Goal: Complete application form

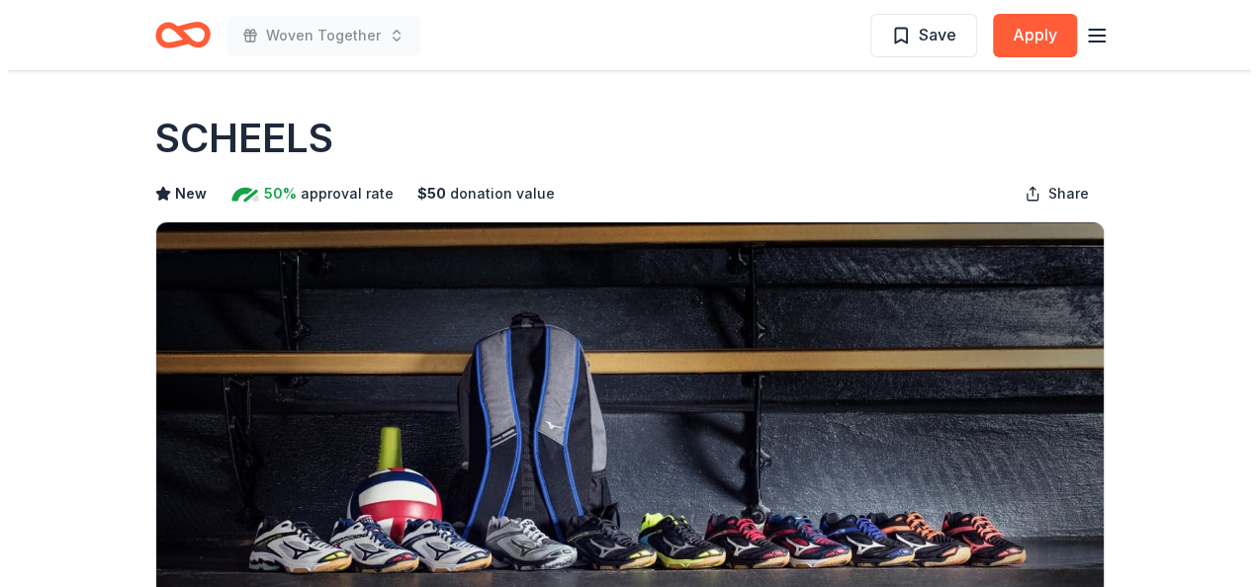
scroll to position [99, 0]
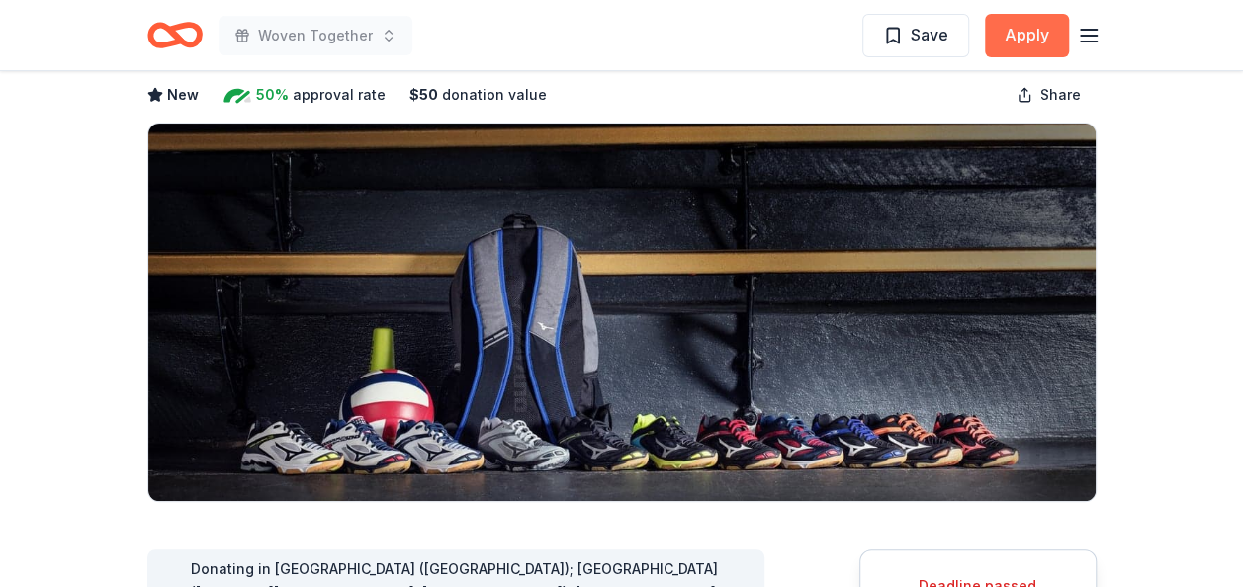
click at [1054, 36] on button "Apply" at bounding box center [1027, 35] width 84 height 43
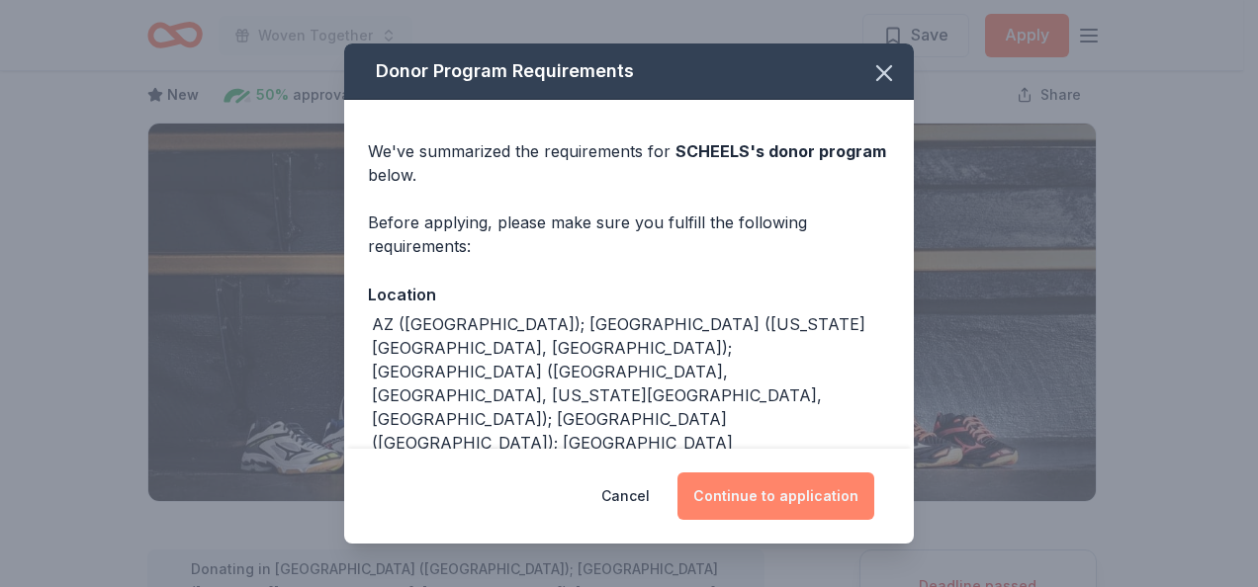
click at [757, 496] on button "Continue to application" at bounding box center [775, 496] width 197 height 47
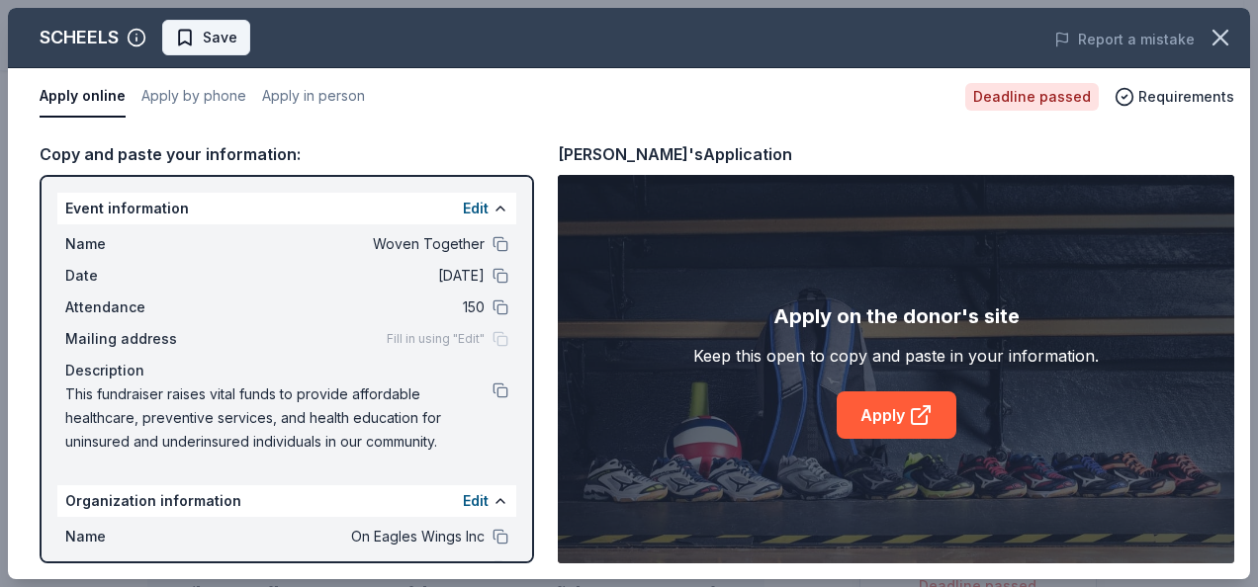
click at [216, 42] on span "Save" at bounding box center [220, 38] width 35 height 24
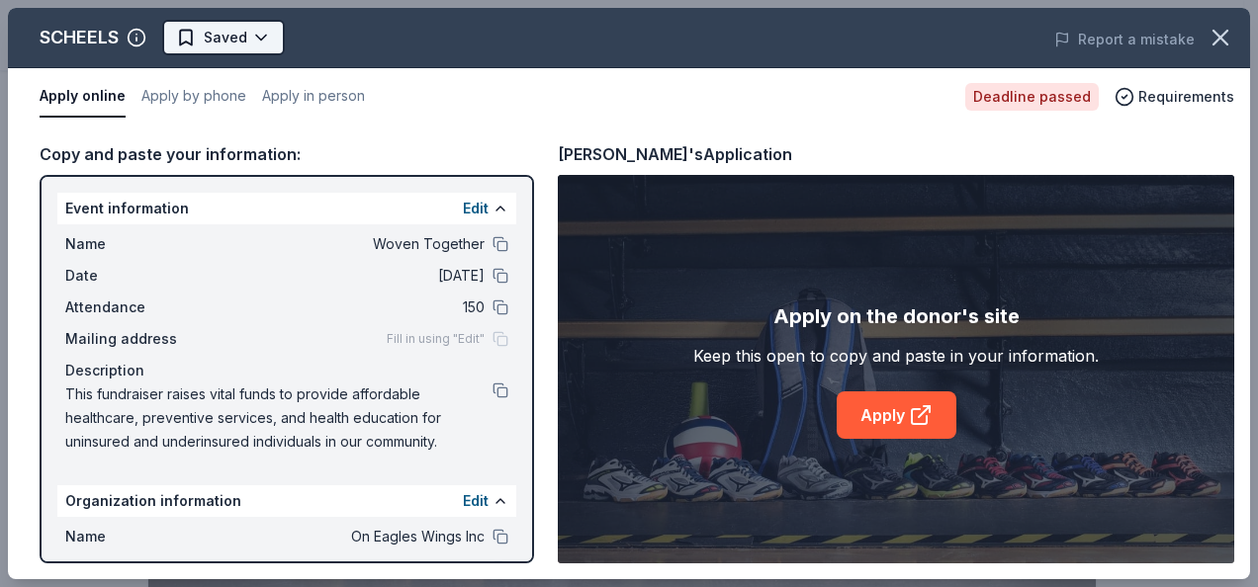
click at [263, 36] on body "Woven Together Saved Apply Deadline passed Share SCHEELS New 50% approval rate …" at bounding box center [621, 293] width 1243 height 587
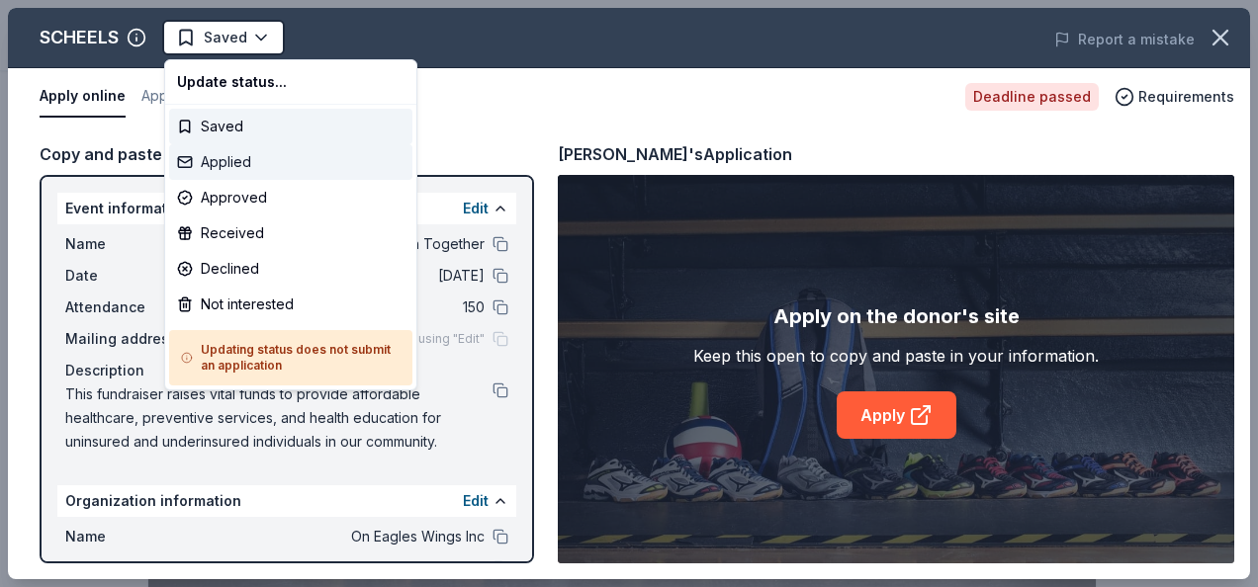
click at [248, 156] on div "Applied" at bounding box center [290, 162] width 243 height 36
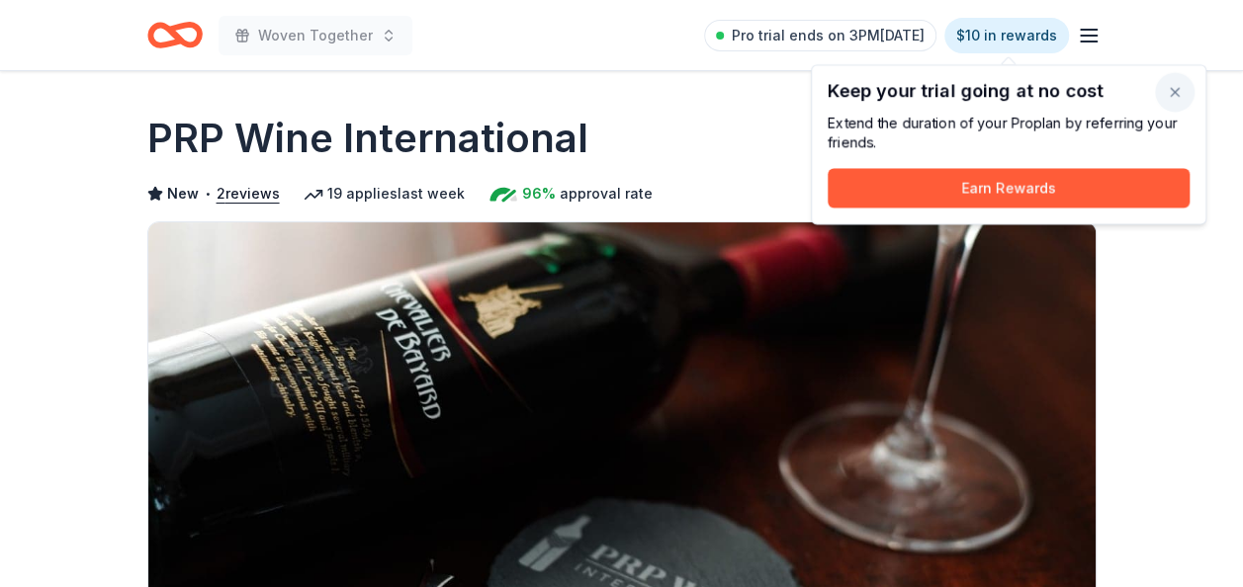
click at [1172, 98] on button "button" at bounding box center [1175, 92] width 40 height 40
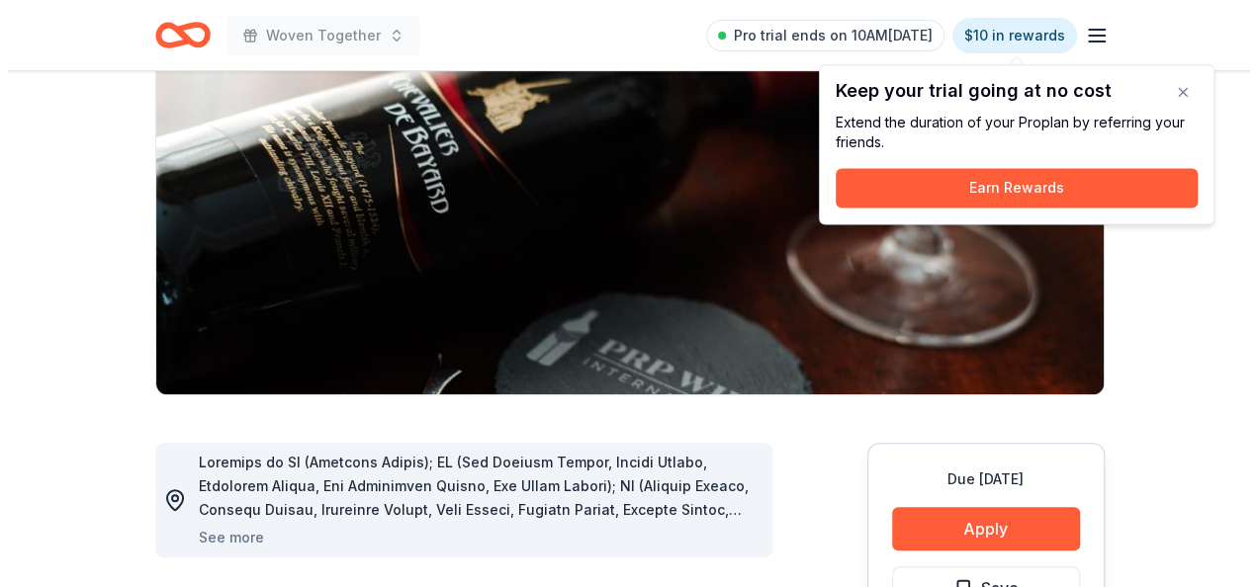
scroll to position [395, 0]
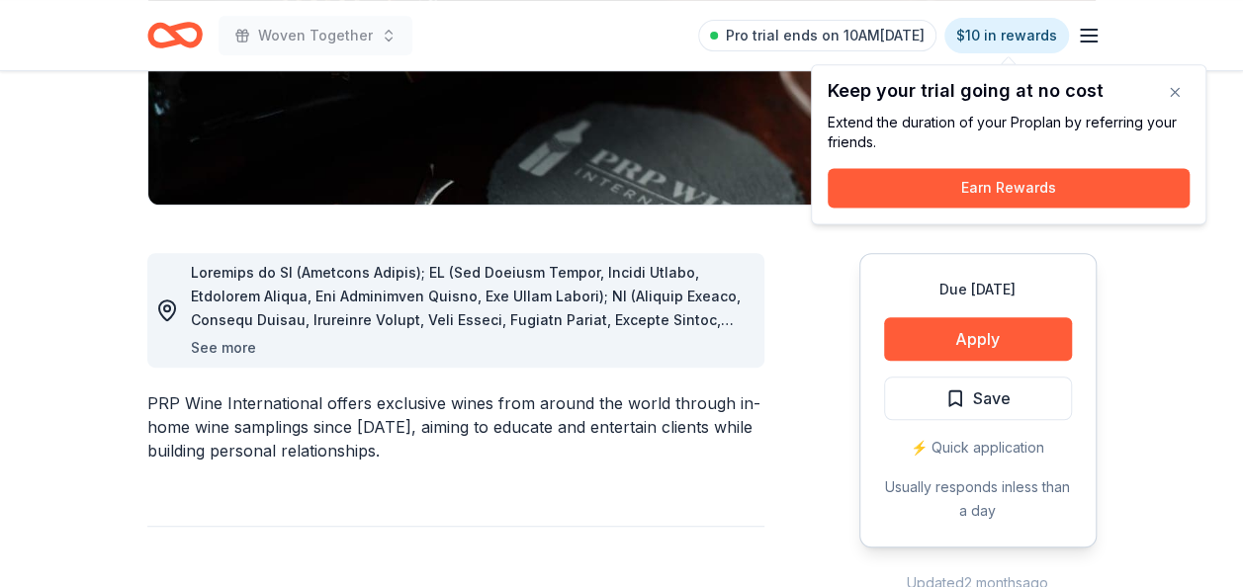
click at [210, 346] on button "See more" at bounding box center [223, 348] width 65 height 24
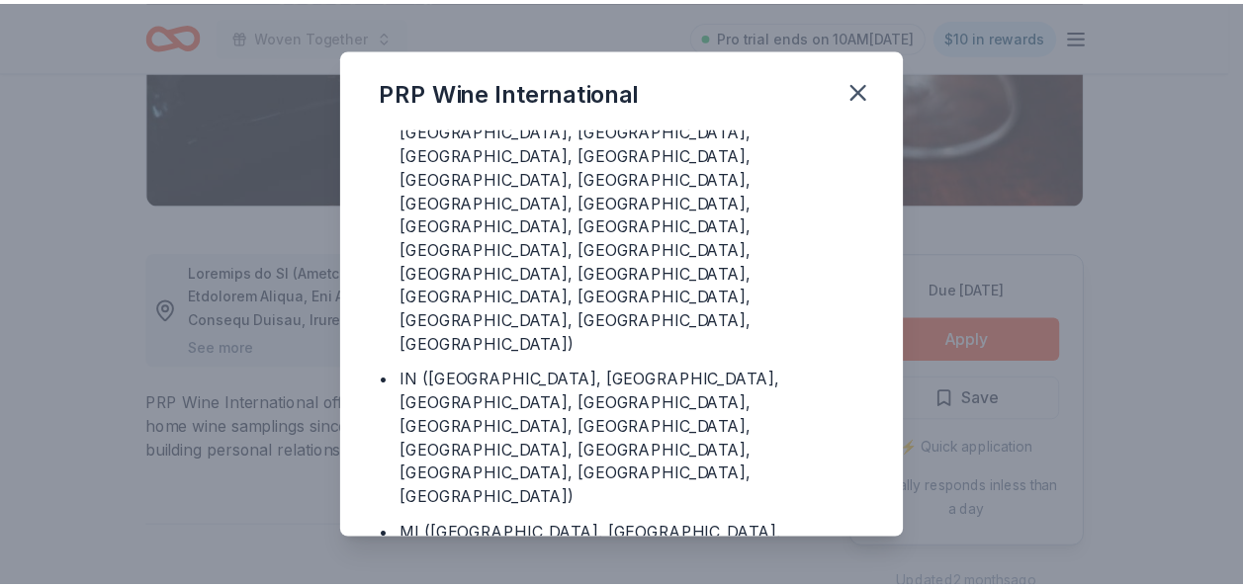
scroll to position [633, 0]
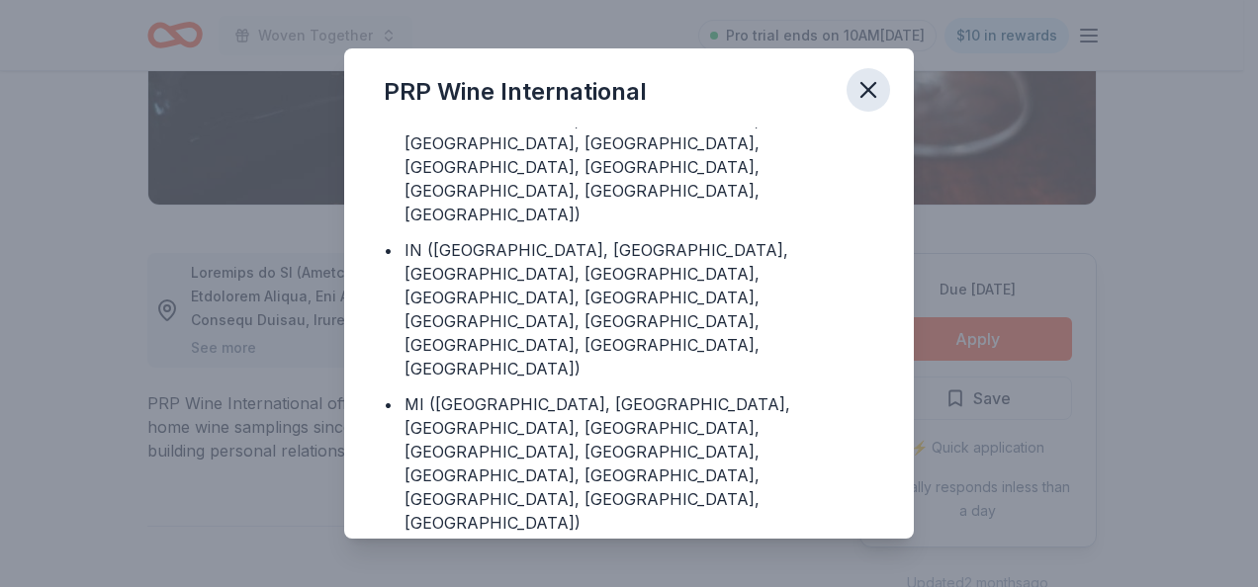
click at [872, 88] on icon "button" at bounding box center [868, 90] width 28 height 28
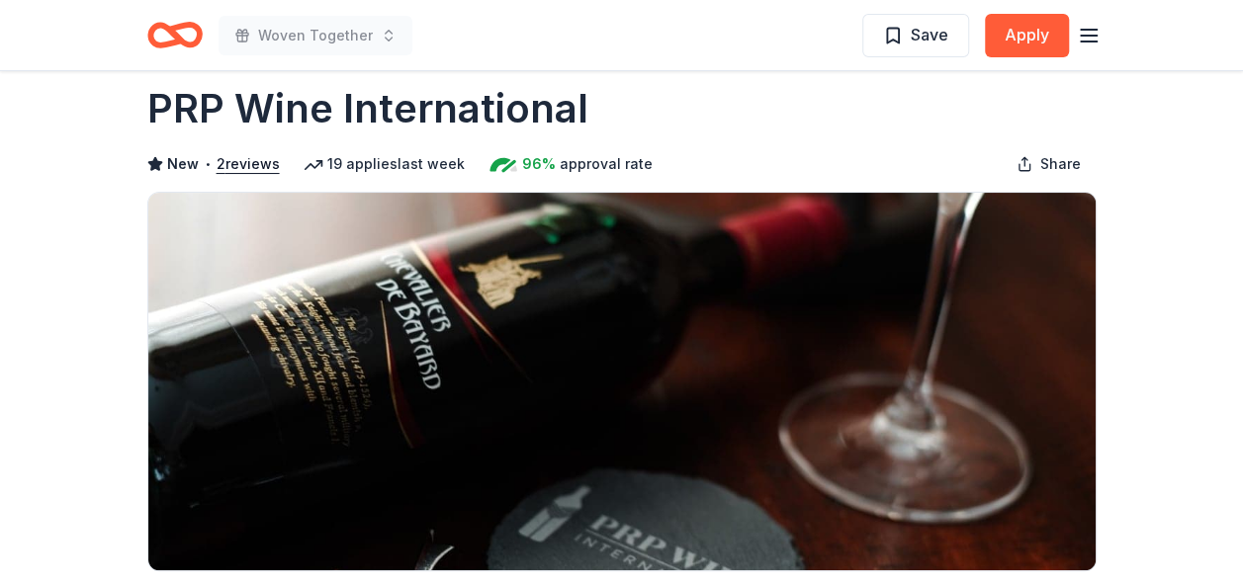
scroll to position [0, 0]
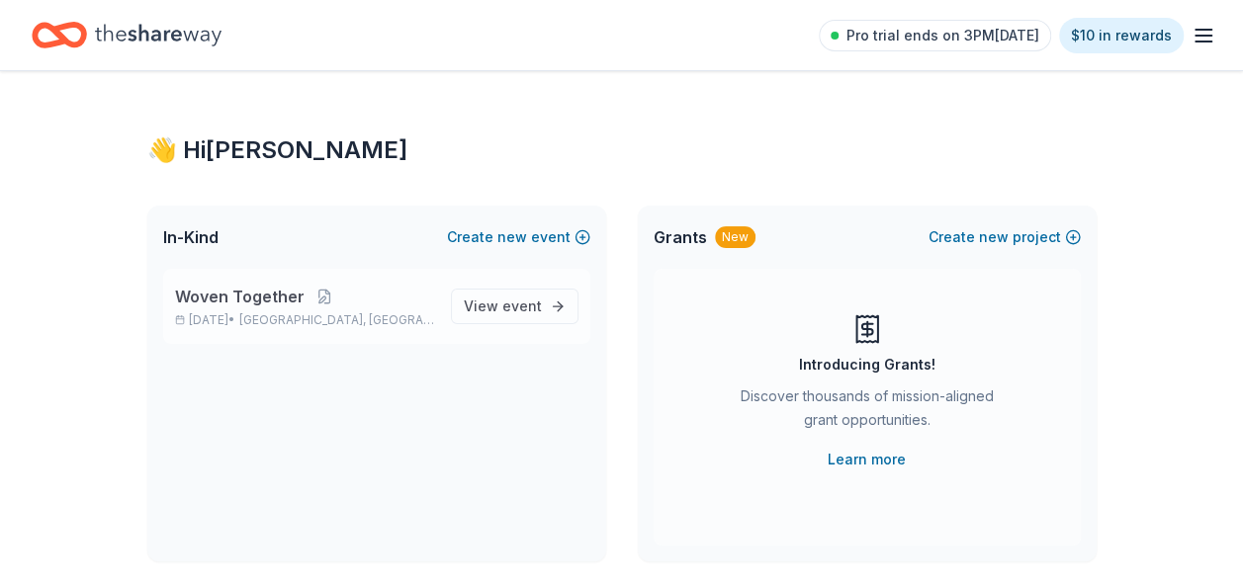
click at [358, 304] on p "Woven Together" at bounding box center [305, 297] width 260 height 24
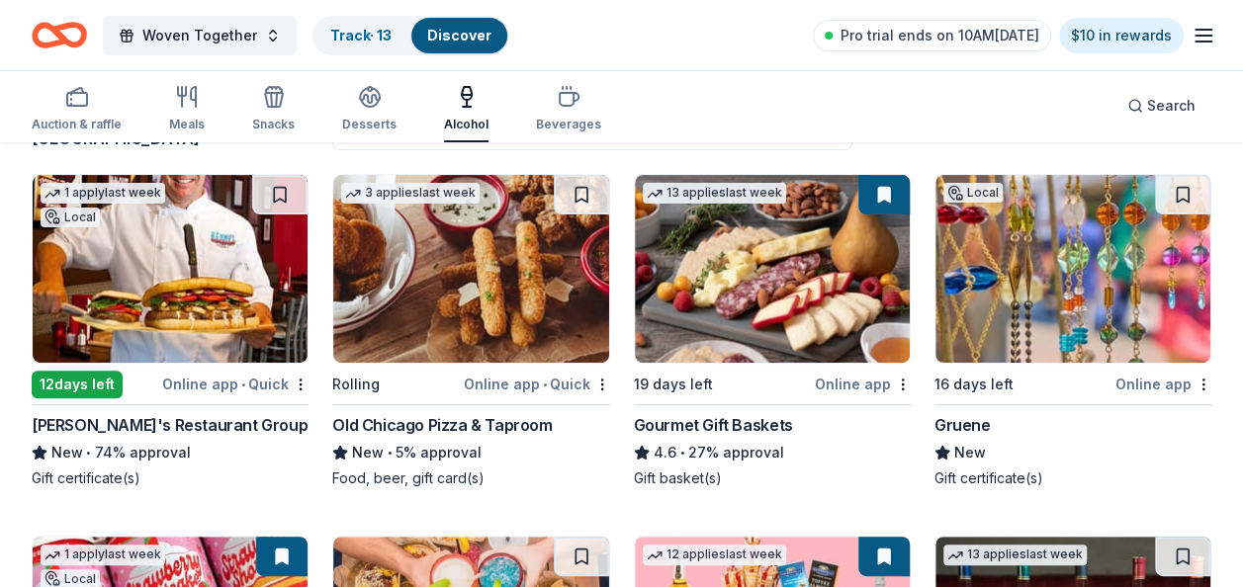
scroll to position [67, 0]
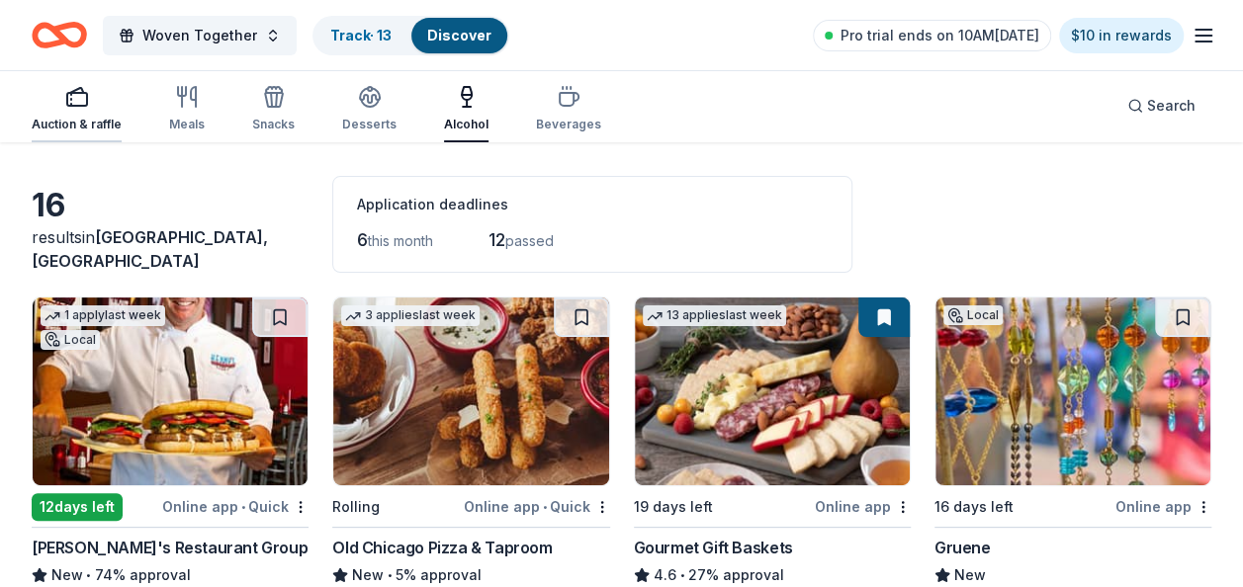
click at [89, 107] on div "button" at bounding box center [77, 97] width 90 height 24
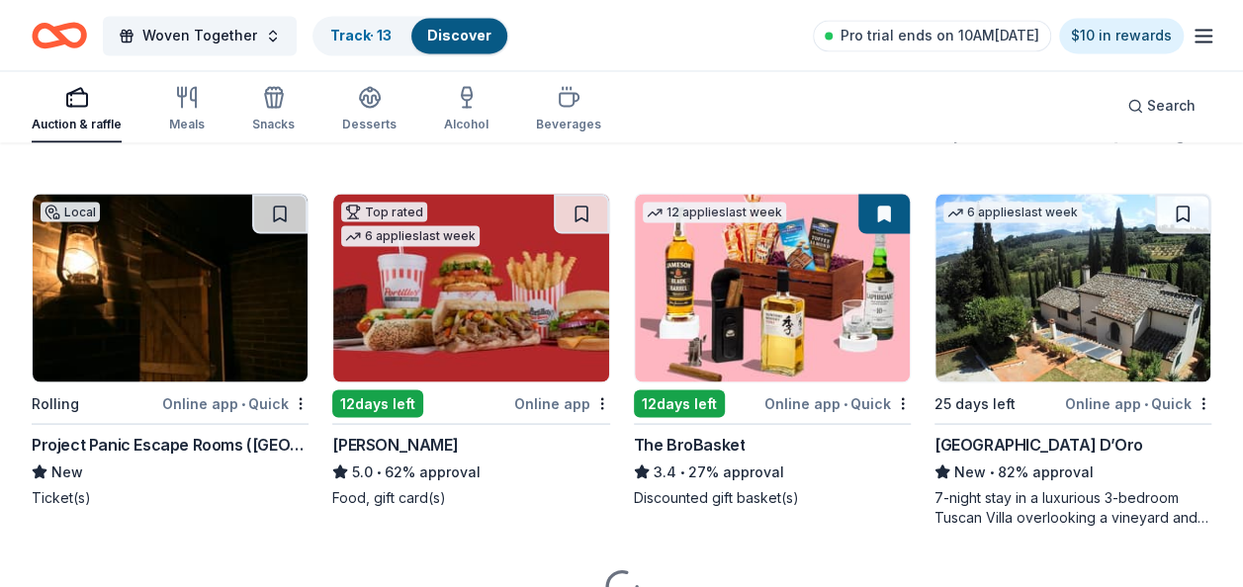
scroll to position [1681, 0]
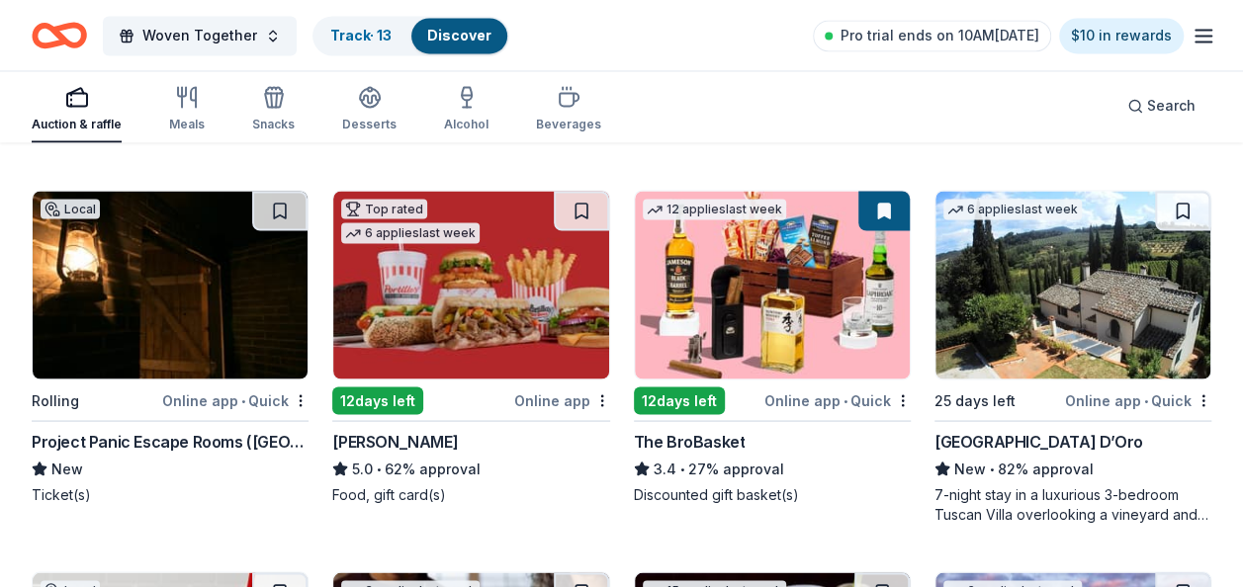
click at [108, 441] on div "Project Panic Escape Rooms (Dallas)" at bounding box center [170, 441] width 277 height 24
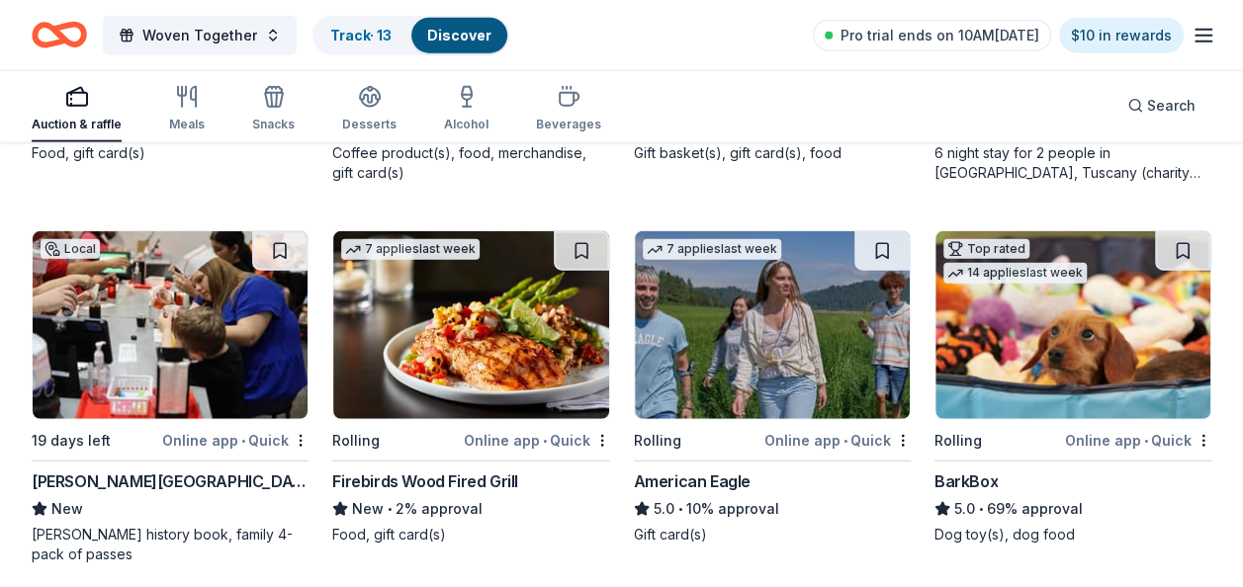
scroll to position [2373, 0]
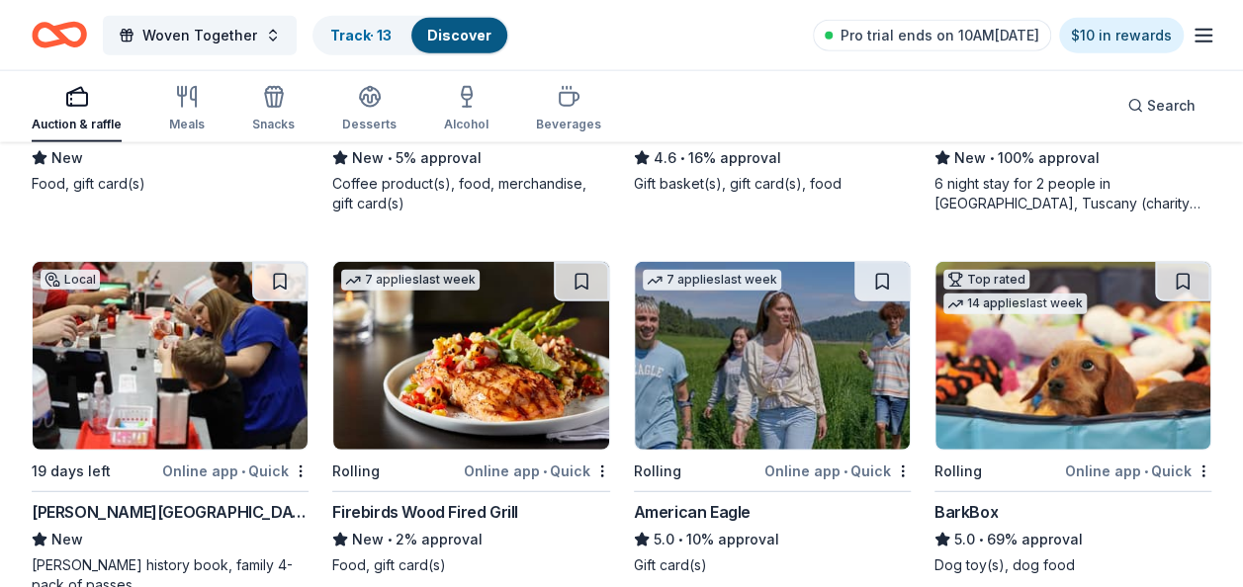
click at [1030, 368] on img at bounding box center [1072, 356] width 275 height 188
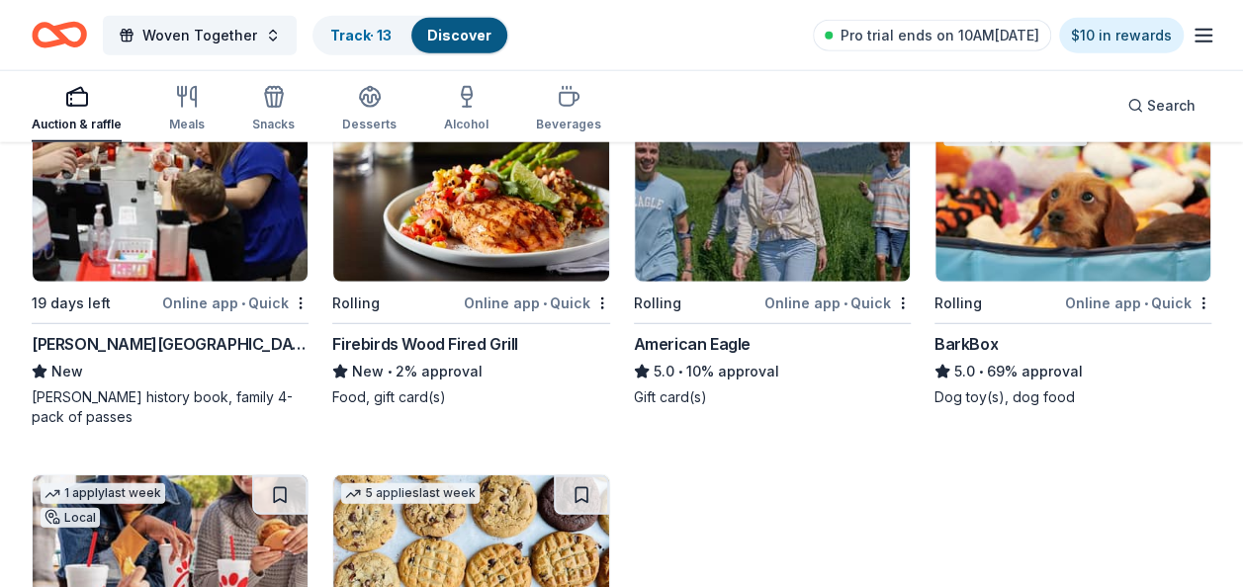
scroll to position [2570, 0]
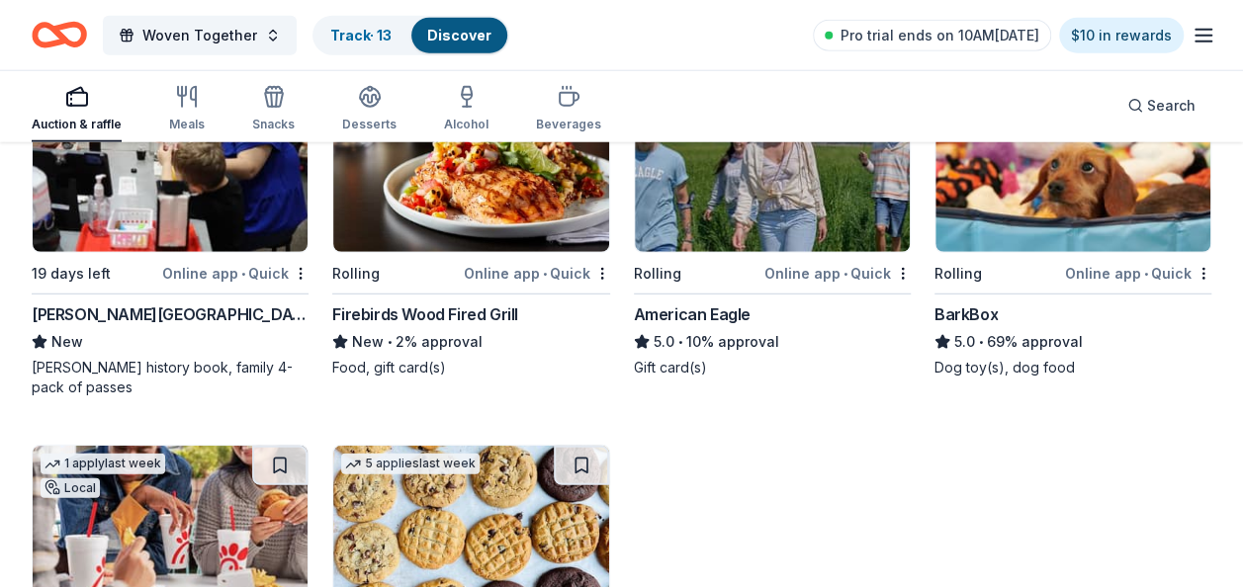
click at [97, 312] on div "Dr Pepper Museum" at bounding box center [170, 315] width 277 height 24
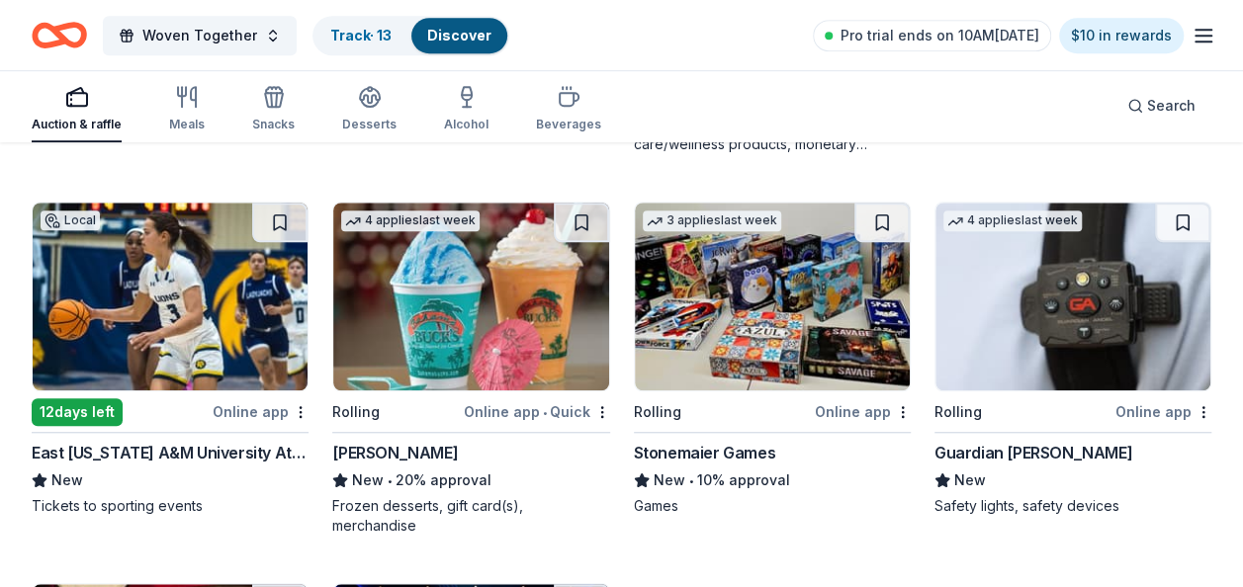
scroll to position [4372, 0]
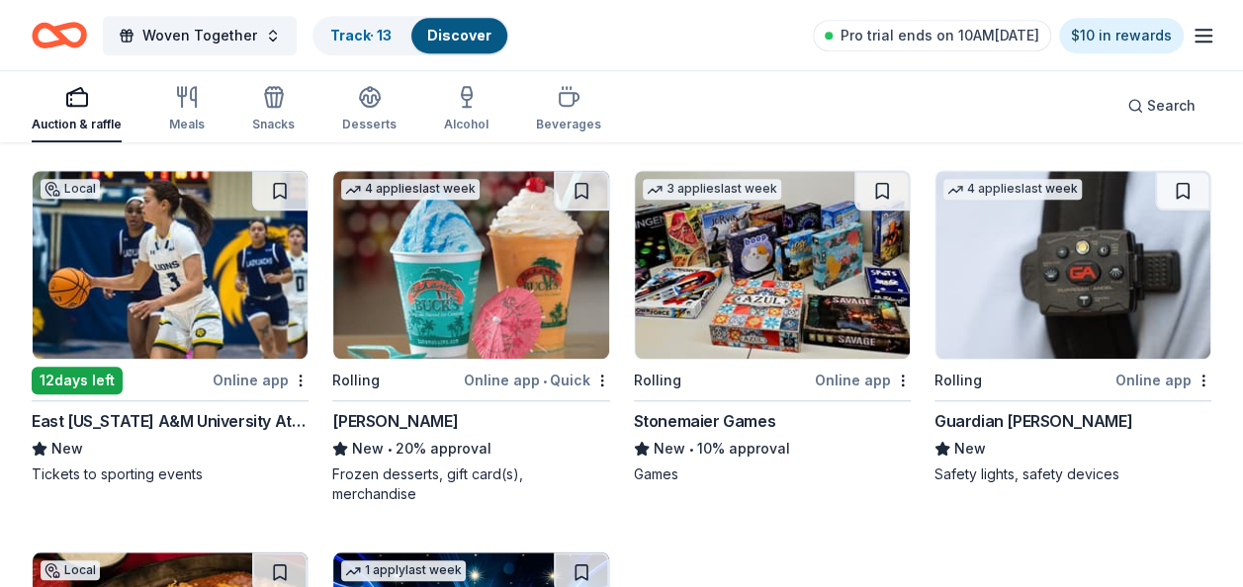
click at [1091, 279] on img at bounding box center [1072, 265] width 275 height 188
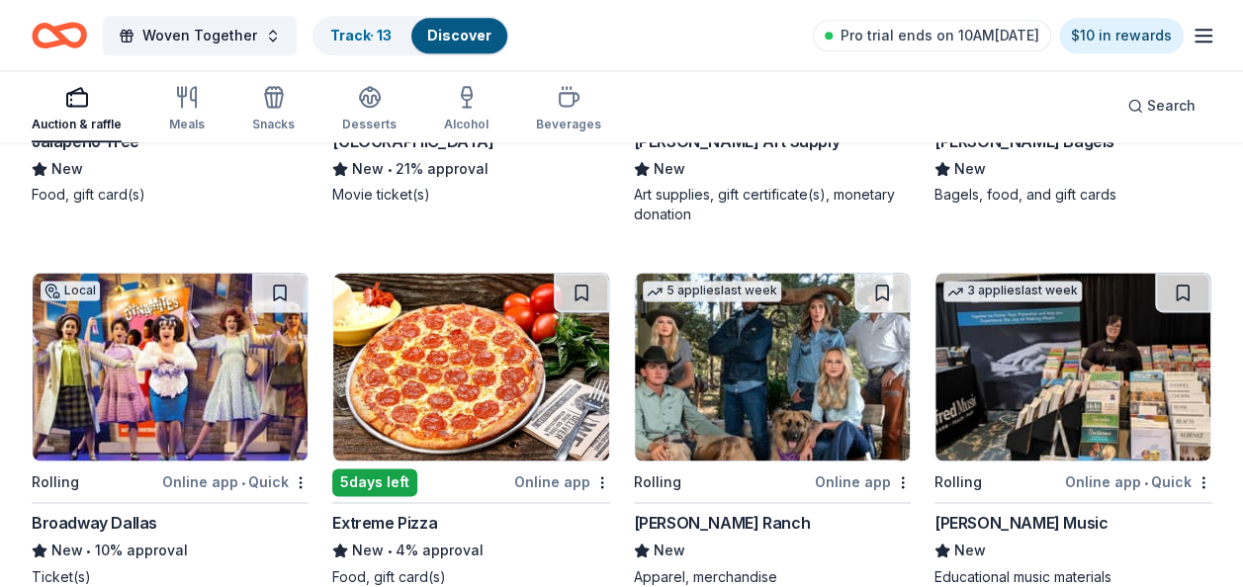
scroll to position [5064, 0]
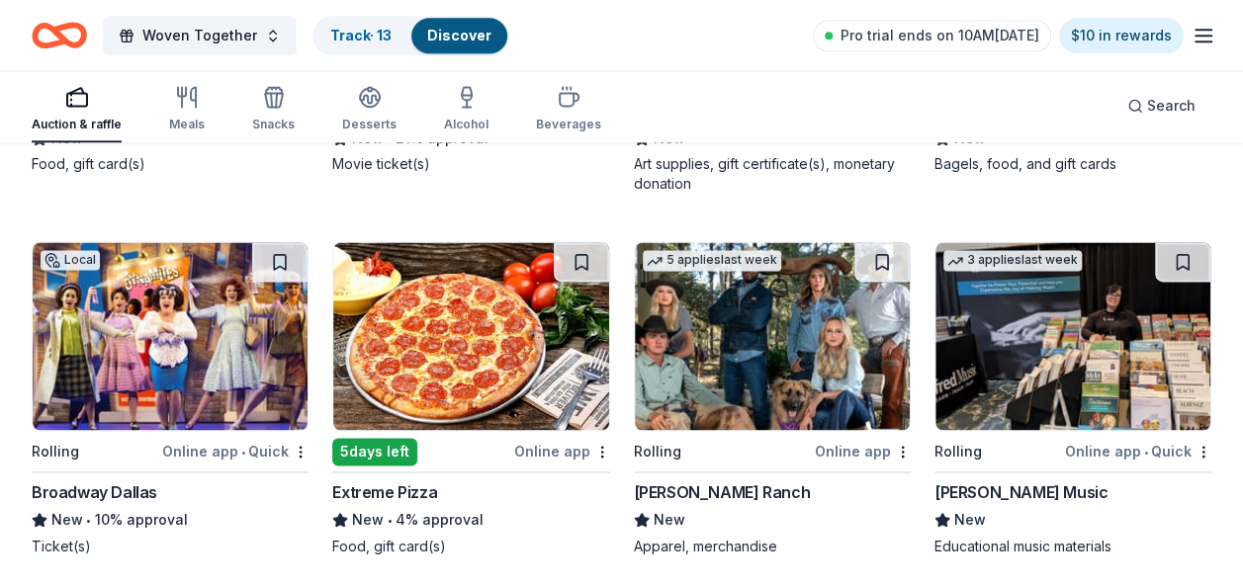
click at [726, 324] on img at bounding box center [772, 336] width 275 height 188
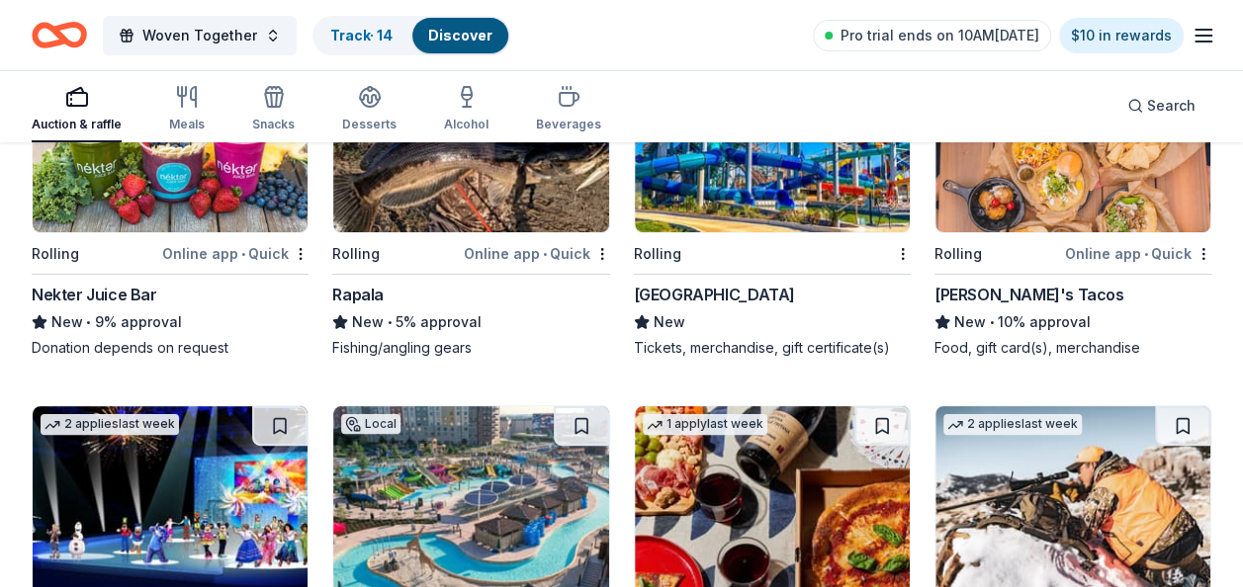
scroll to position [7591, 0]
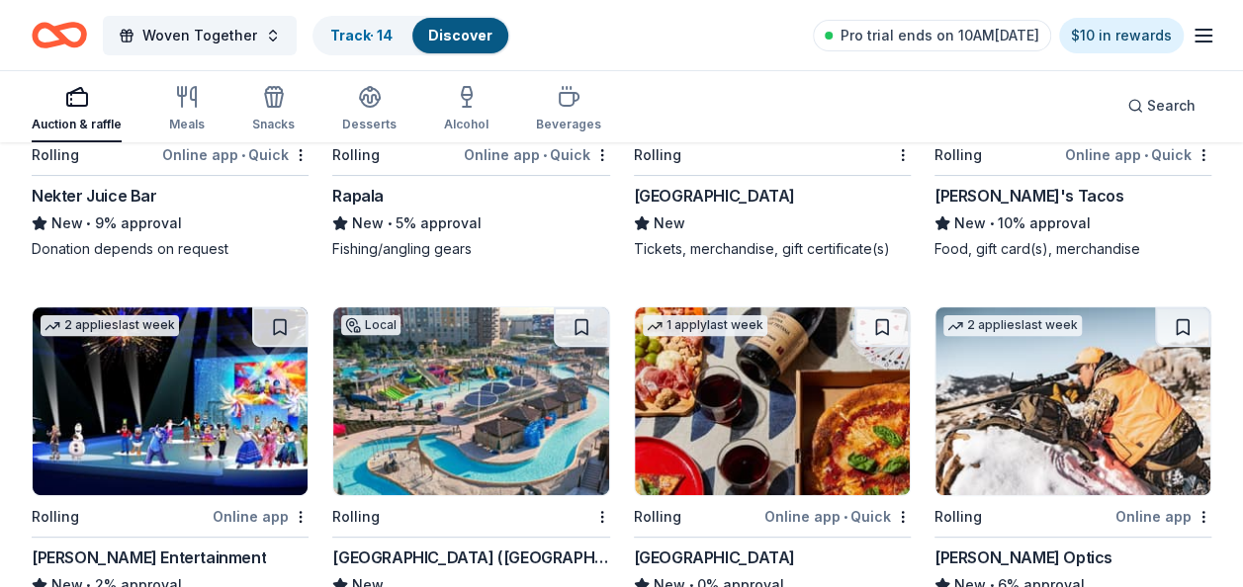
click at [978, 390] on img at bounding box center [1072, 401] width 275 height 188
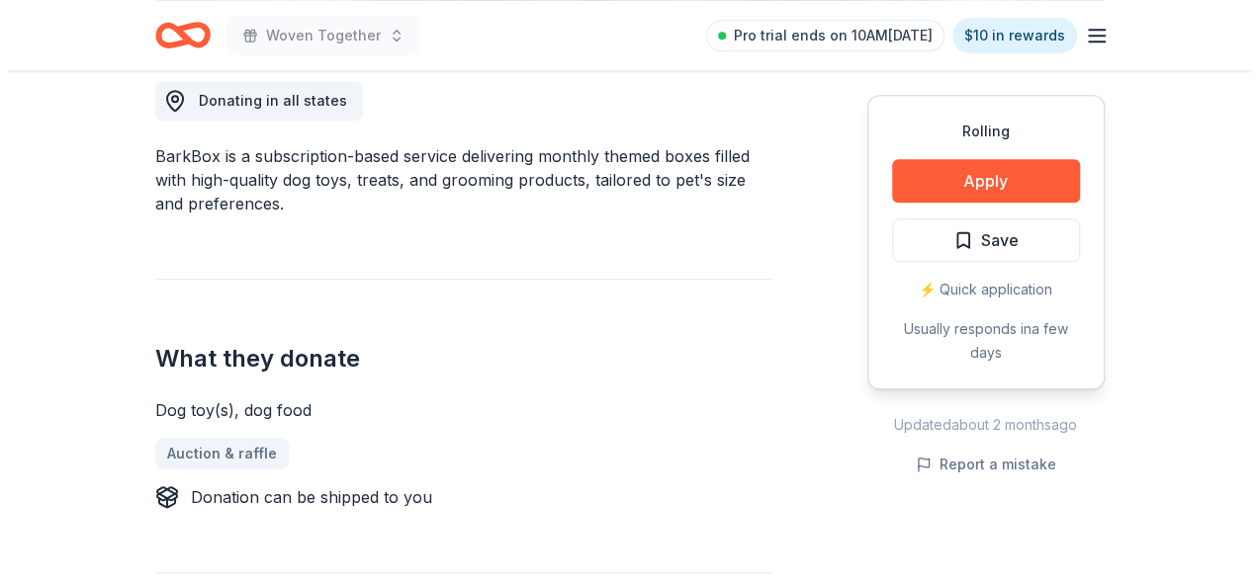
scroll to position [593, 0]
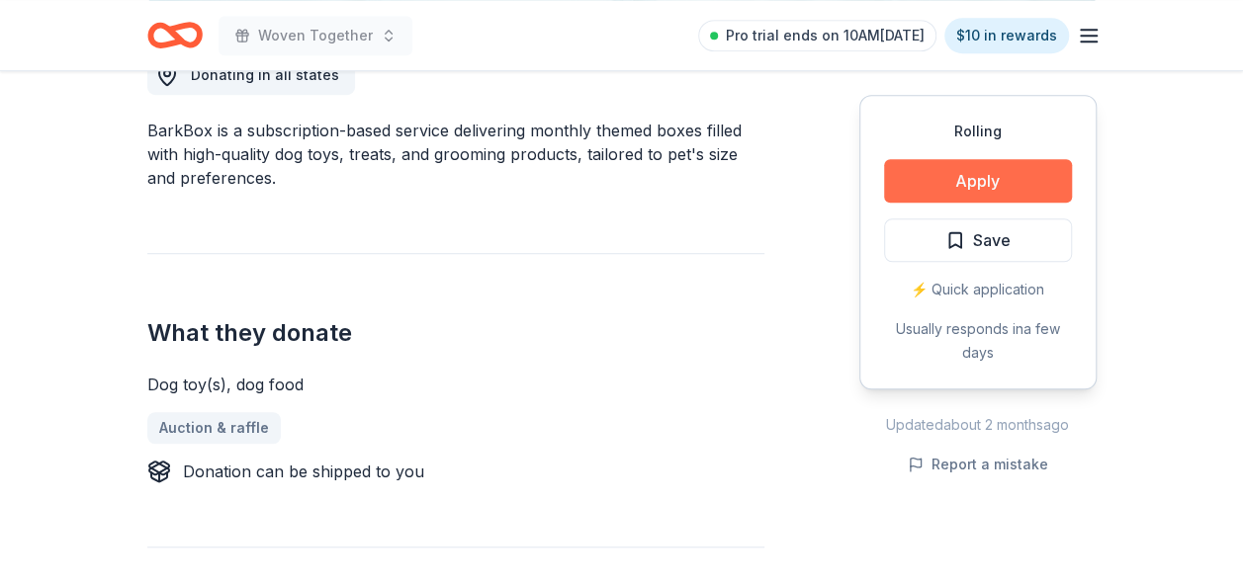
click at [957, 182] on button "Apply" at bounding box center [978, 180] width 188 height 43
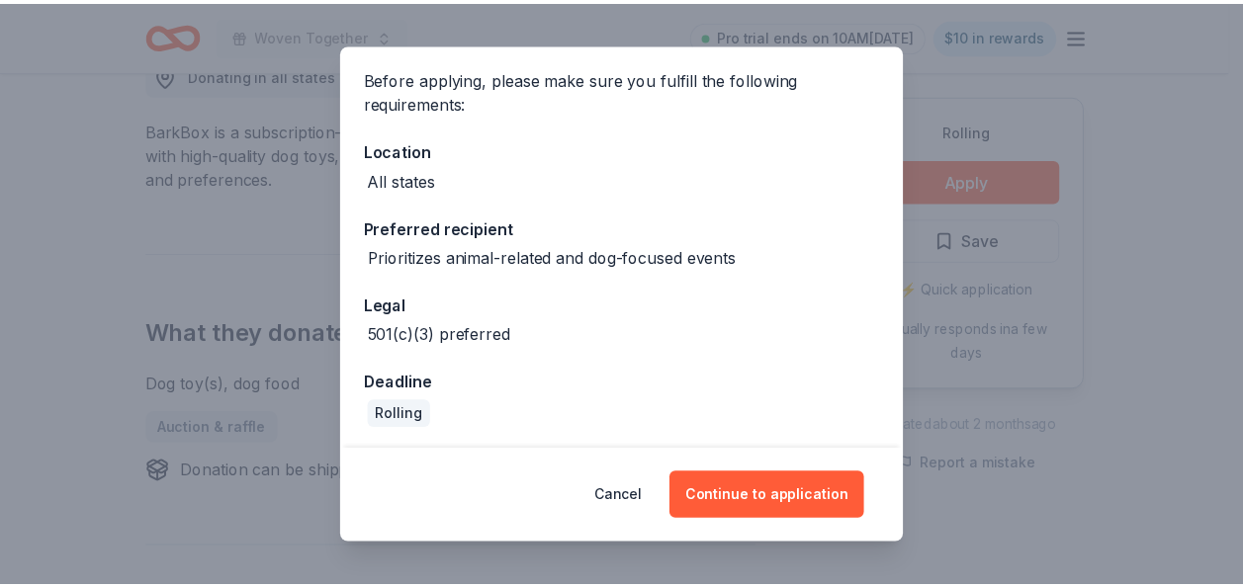
scroll to position [146, 0]
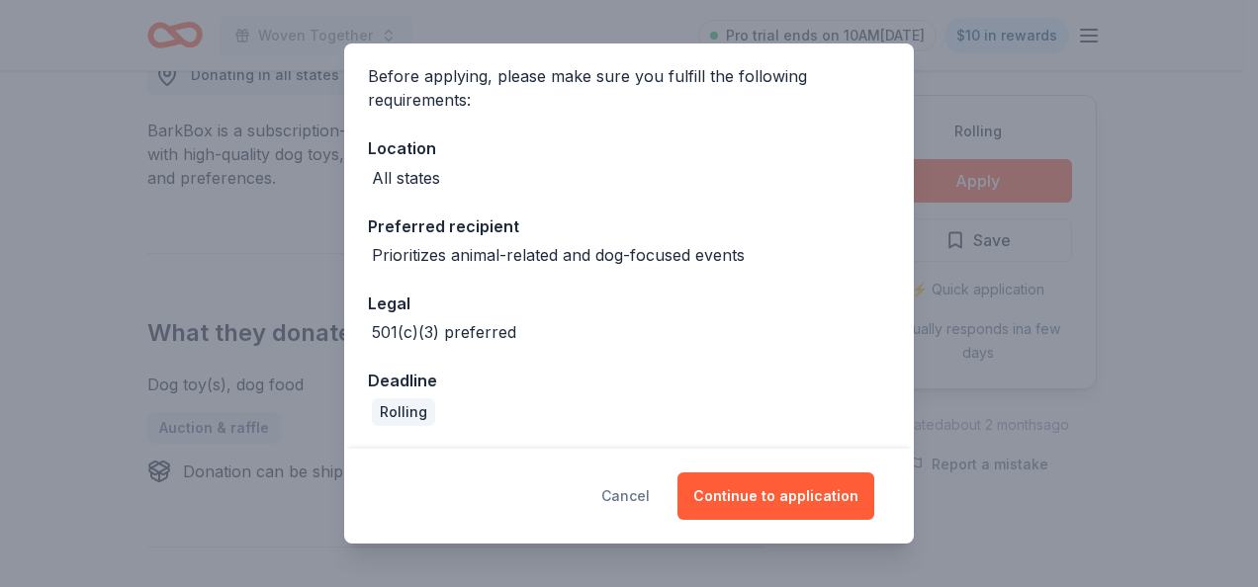
click at [627, 495] on button "Cancel" at bounding box center [625, 496] width 48 height 47
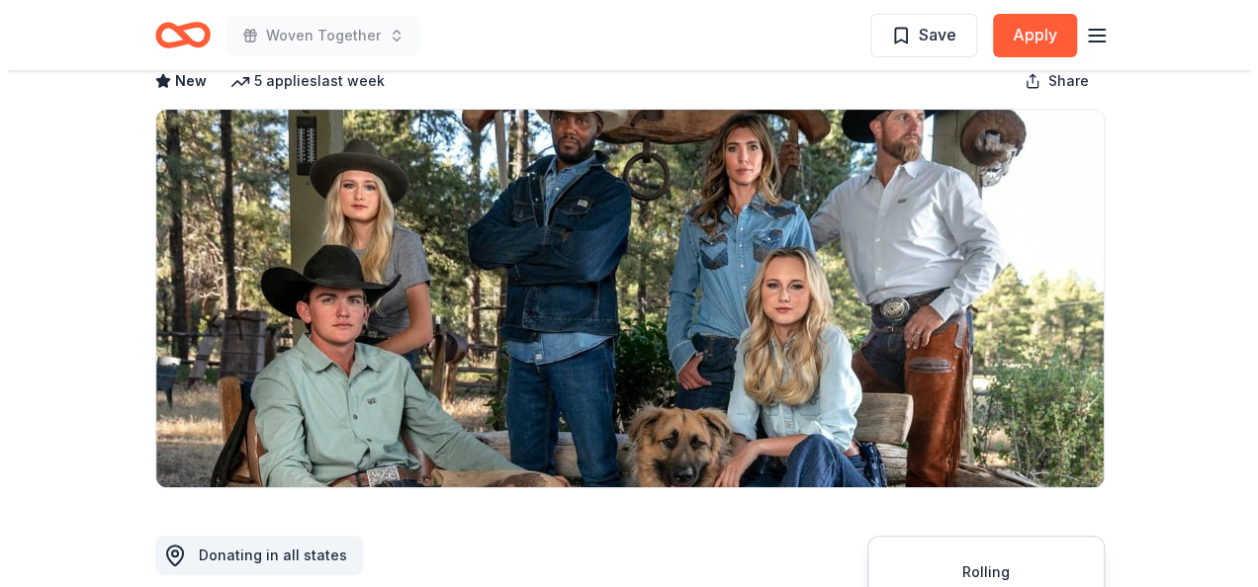
scroll to position [297, 0]
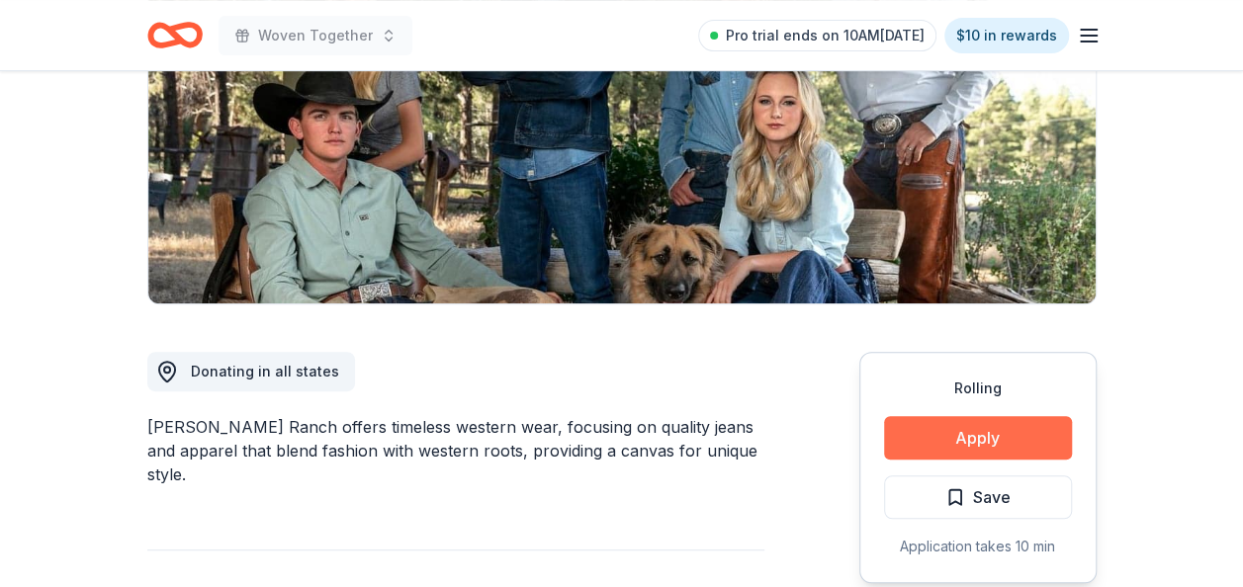
click at [957, 435] on button "Apply" at bounding box center [978, 437] width 188 height 43
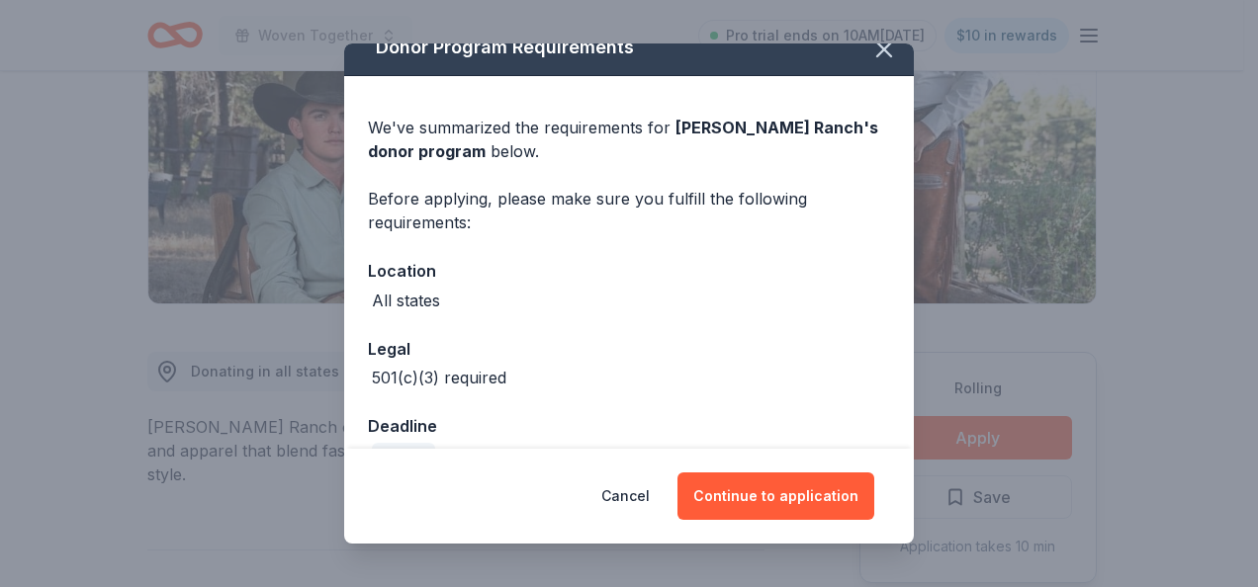
scroll to position [0, 0]
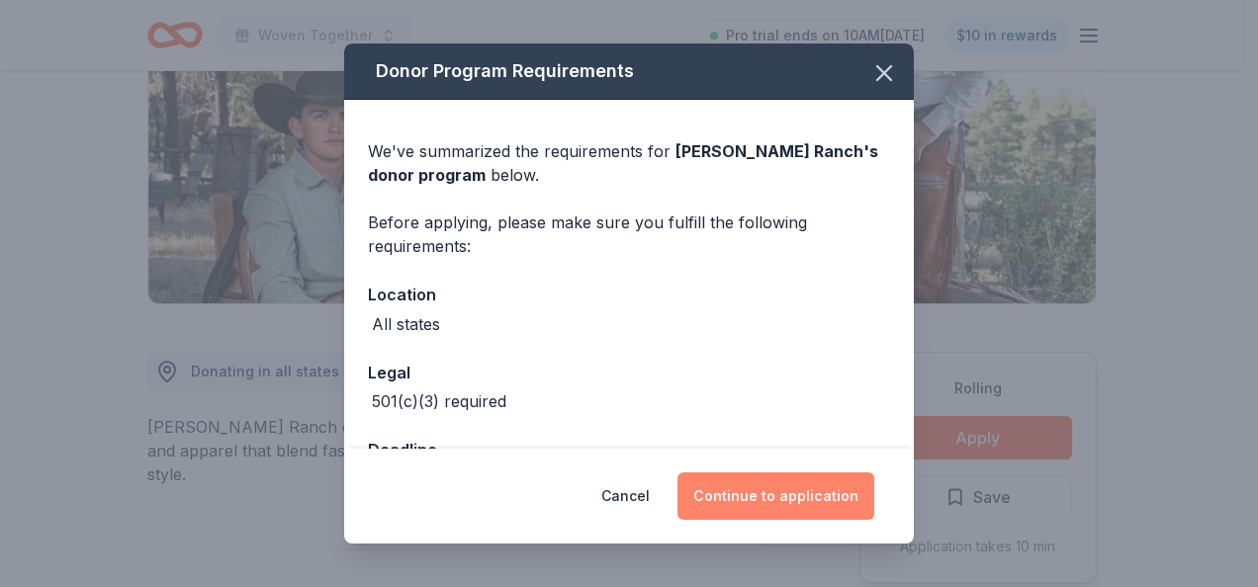
click at [757, 498] on button "Continue to application" at bounding box center [775, 496] width 197 height 47
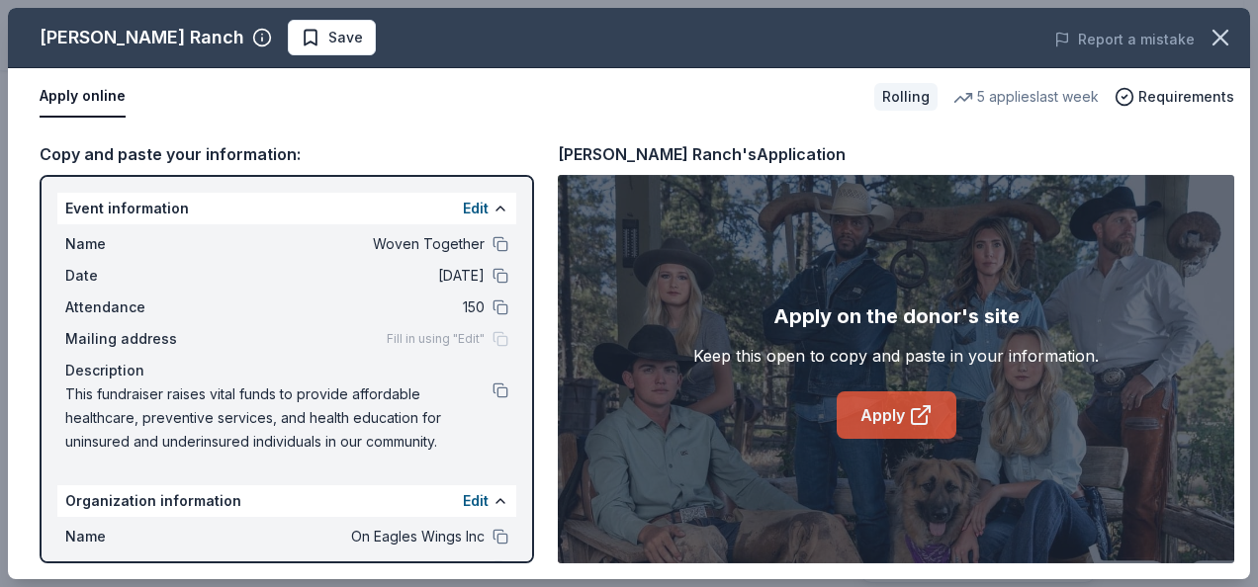
click at [883, 415] on link "Apply" at bounding box center [896, 414] width 120 height 47
click at [898, 416] on link "Apply" at bounding box center [896, 414] width 120 height 47
click at [328, 40] on span "Save" at bounding box center [345, 38] width 35 height 24
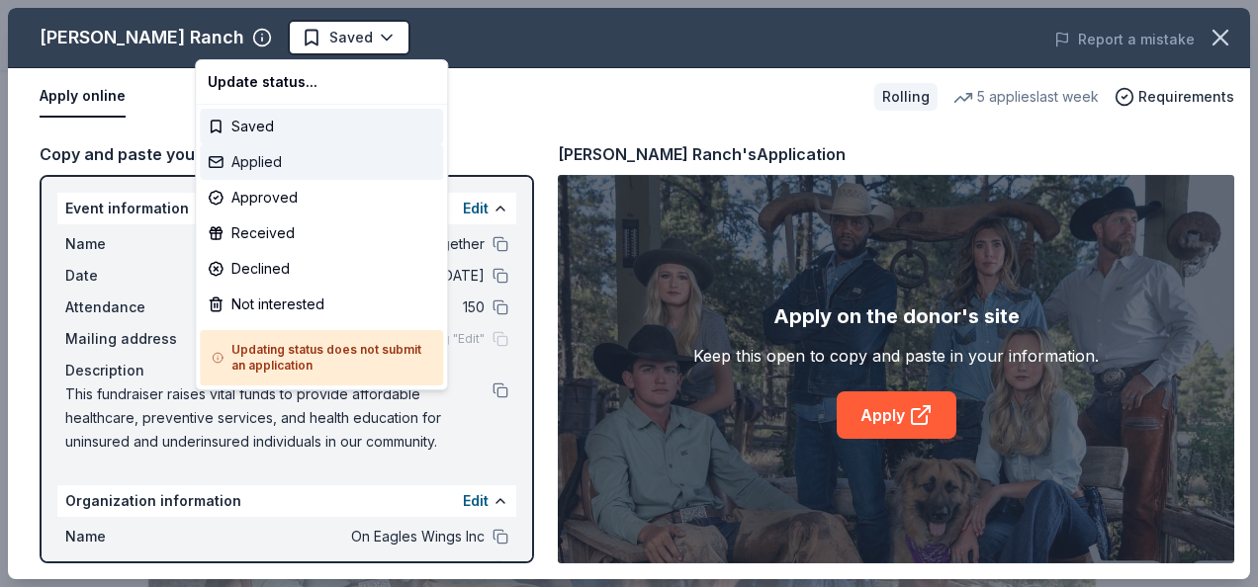
click at [275, 170] on div "Applied" at bounding box center [321, 162] width 243 height 36
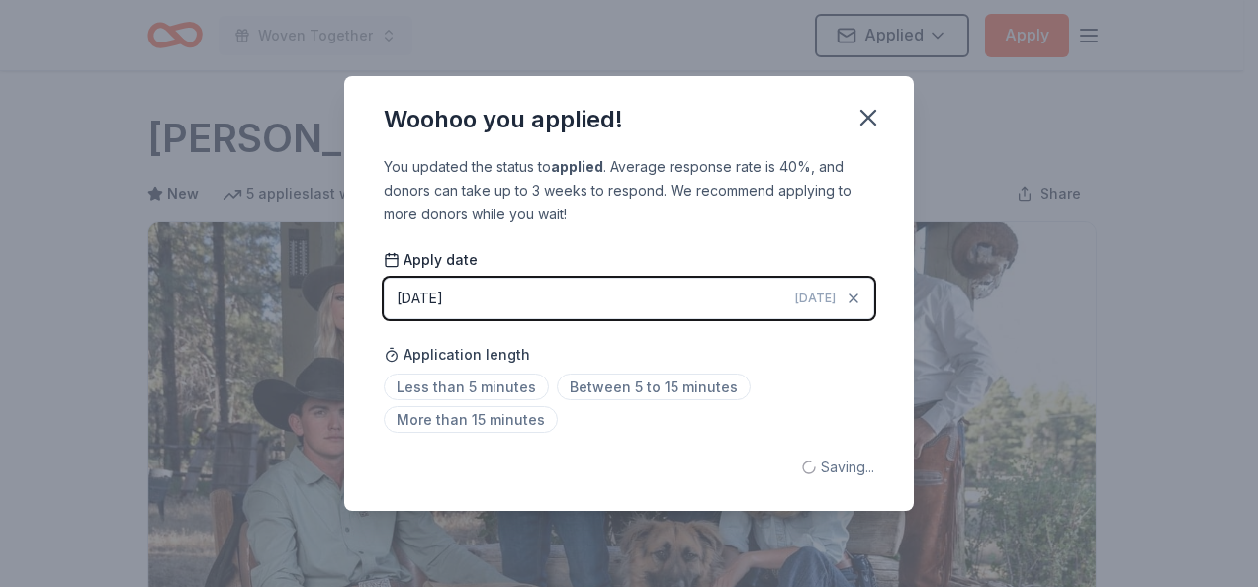
click at [538, 149] on div "Woohoo you applied!" at bounding box center [628, 115] width 569 height 79
click at [581, 382] on span "Between 5 to 15 minutes" at bounding box center [654, 387] width 194 height 27
click at [863, 114] on icon "button" at bounding box center [868, 118] width 14 height 14
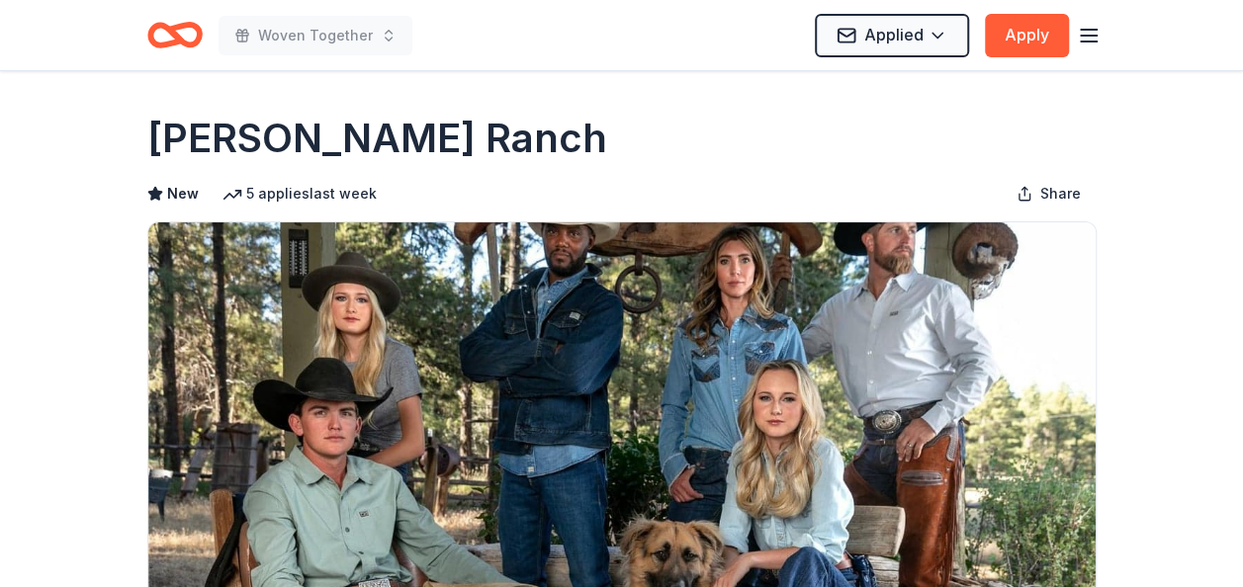
click at [712, 119] on div "[PERSON_NAME] Ranch" at bounding box center [621, 138] width 949 height 55
